Goal: Task Accomplishment & Management: Manage account settings

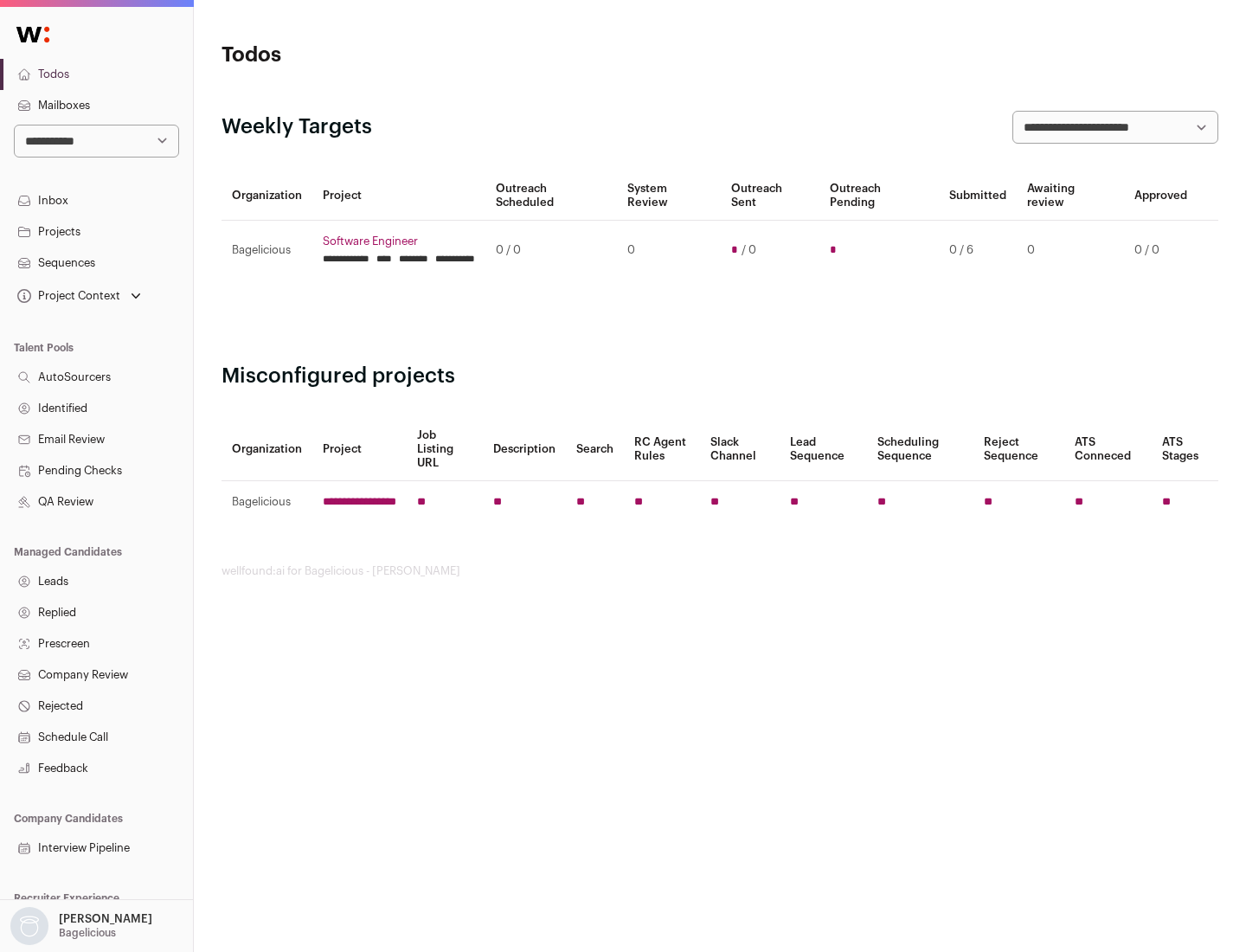
click at [96, 231] on link "Projects" at bounding box center [96, 232] width 193 height 31
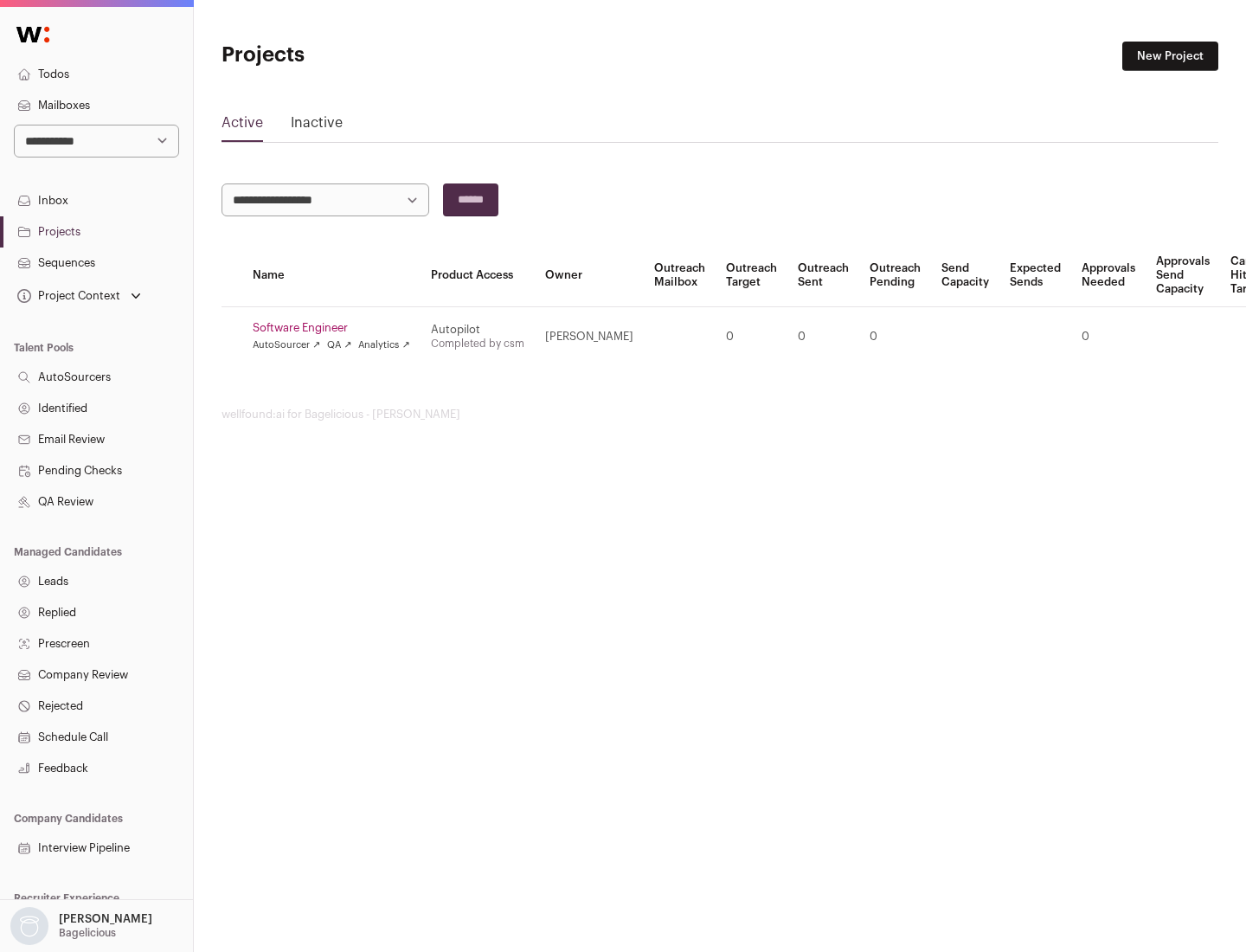
click at [336, 328] on link "Software Engineer" at bounding box center [332, 327] width 158 height 14
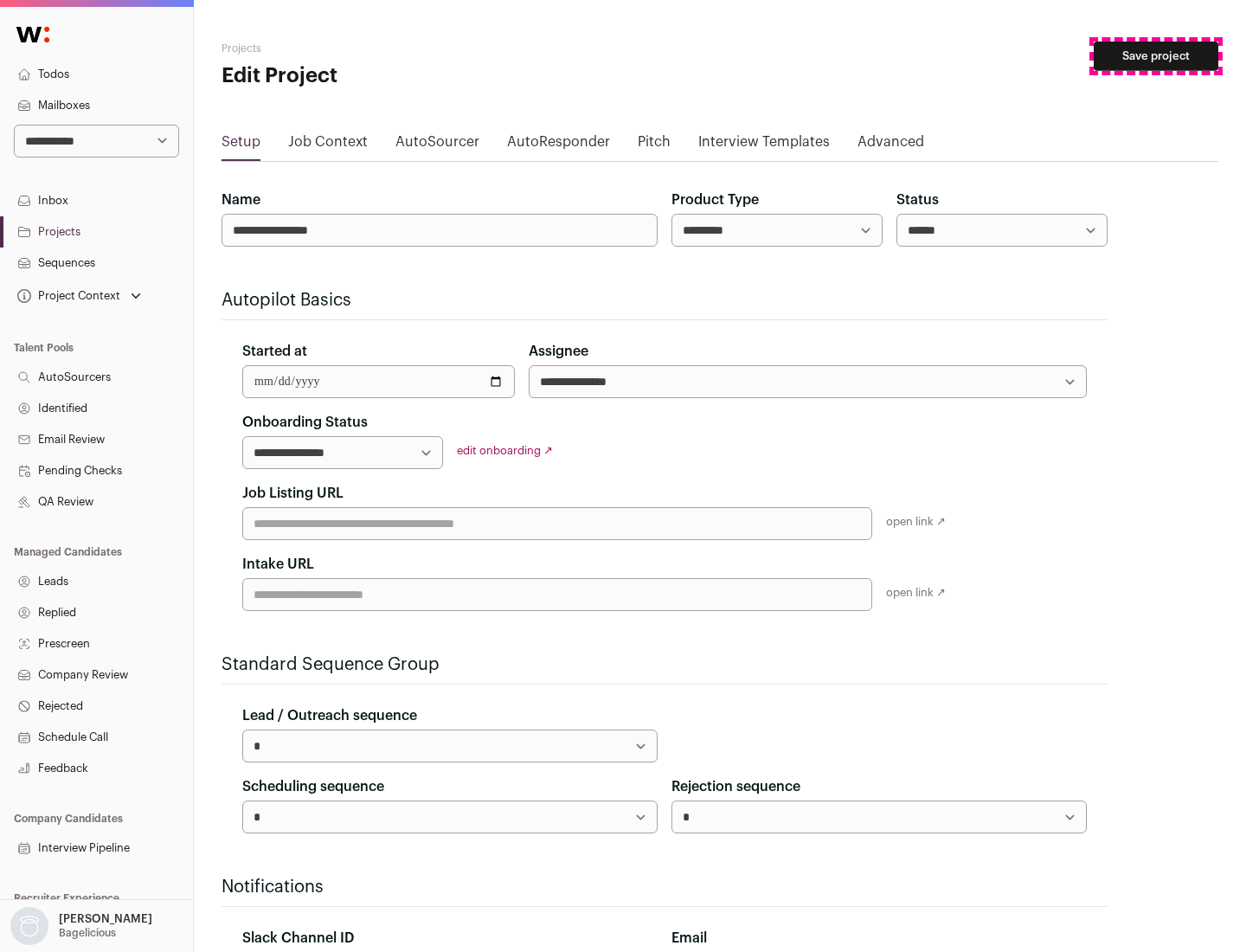
click at [1156, 56] on button "Save project" at bounding box center [1156, 56] width 125 height 29
